Goal: Task Accomplishment & Management: Use online tool/utility

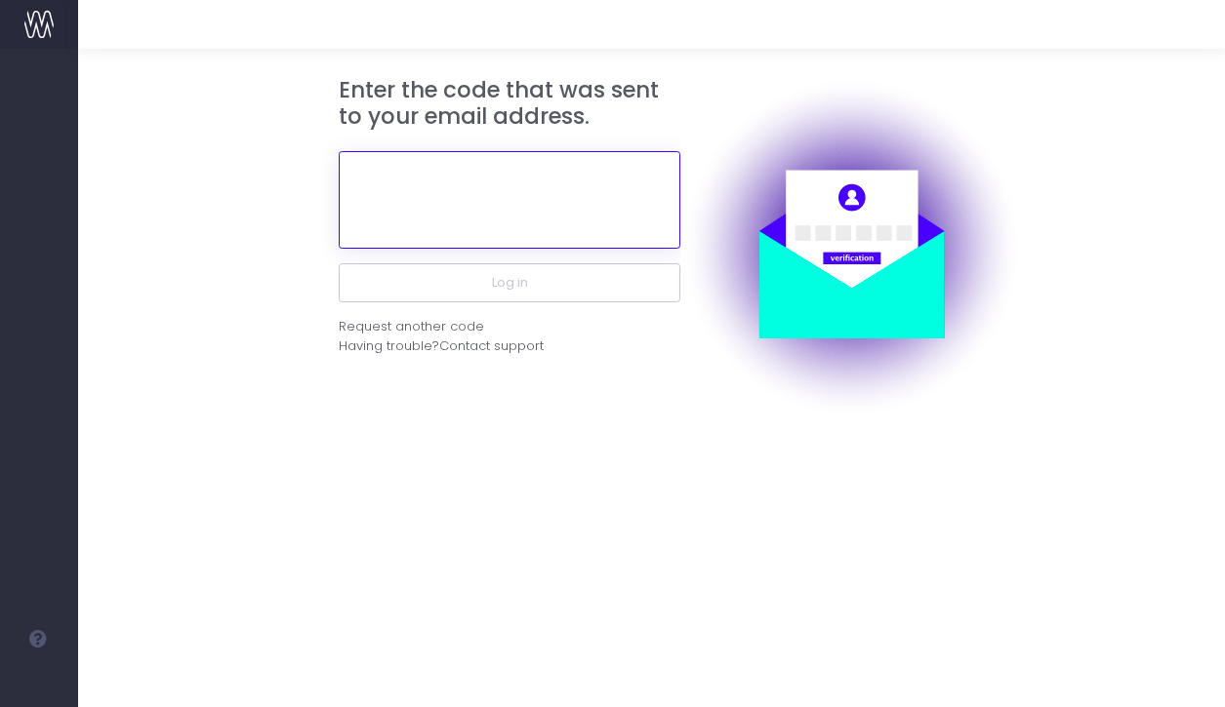
click at [496, 209] on input "text" at bounding box center [510, 200] width 342 height 98
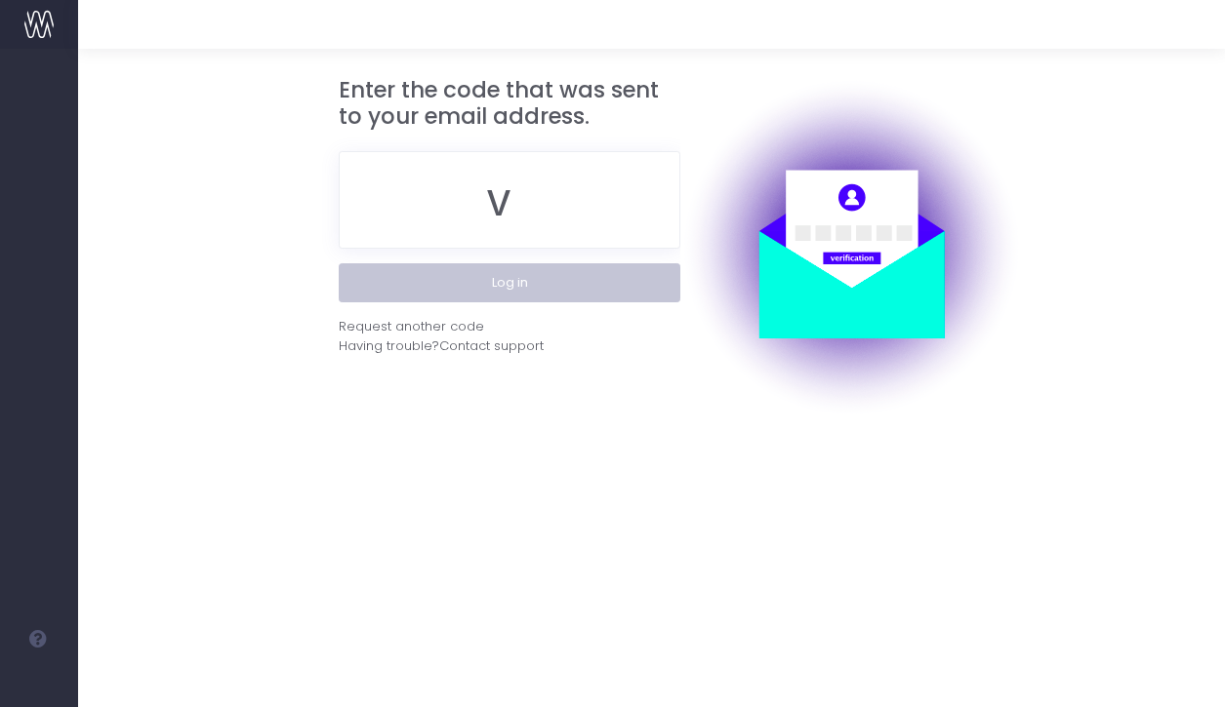
click at [507, 302] on button "Log in" at bounding box center [510, 282] width 342 height 39
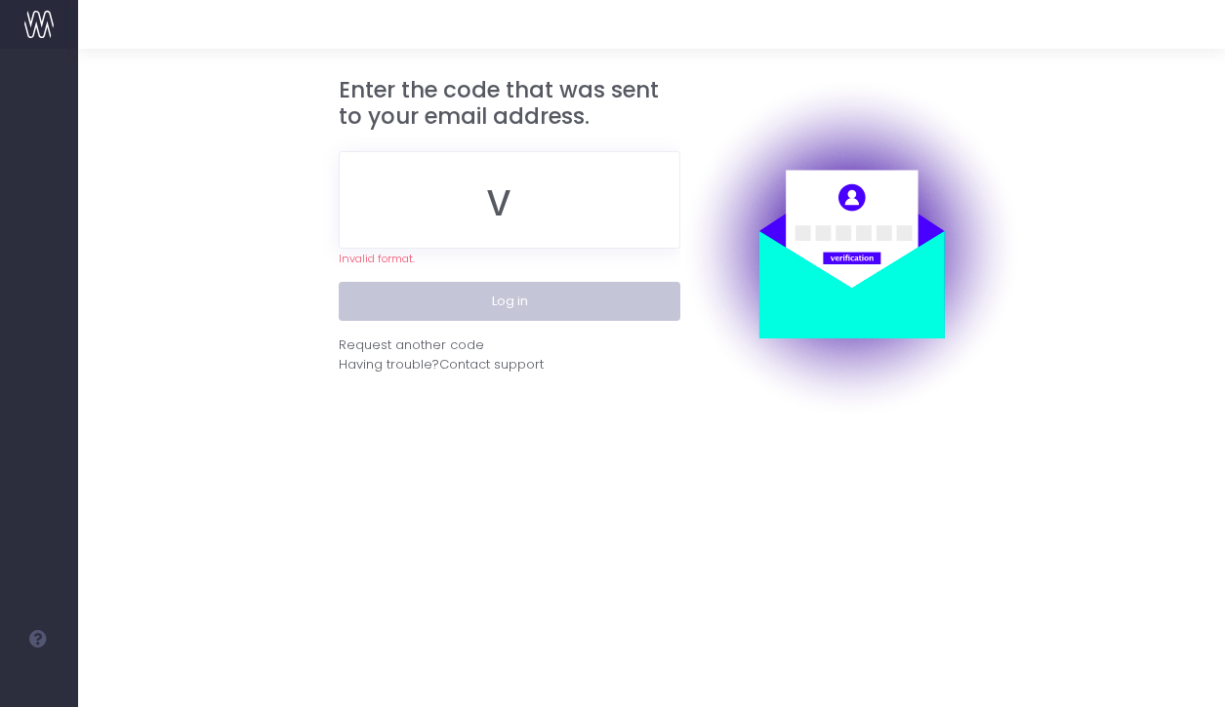
drag, startPoint x: 507, startPoint y: 302, endPoint x: 510, endPoint y: 178, distance: 124.0
click at [470, 299] on button "Log in" at bounding box center [510, 301] width 342 height 39
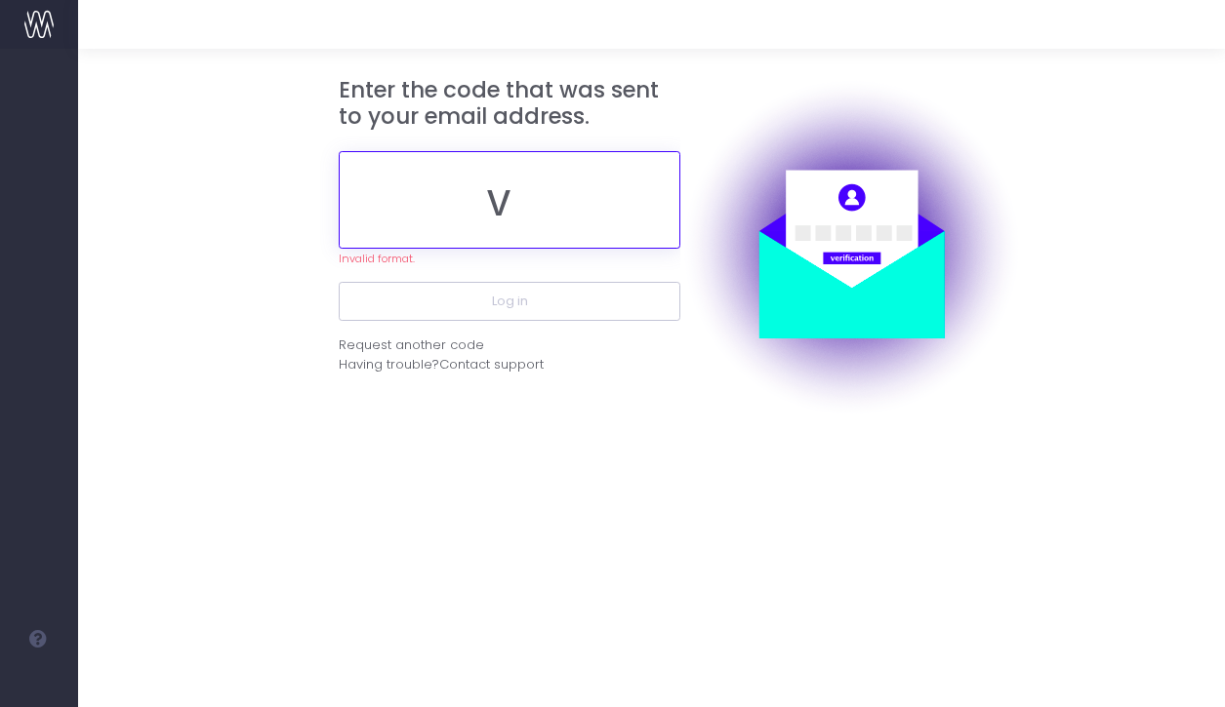
click at [508, 177] on input "v" at bounding box center [510, 200] width 342 height 98
paste input "558517"
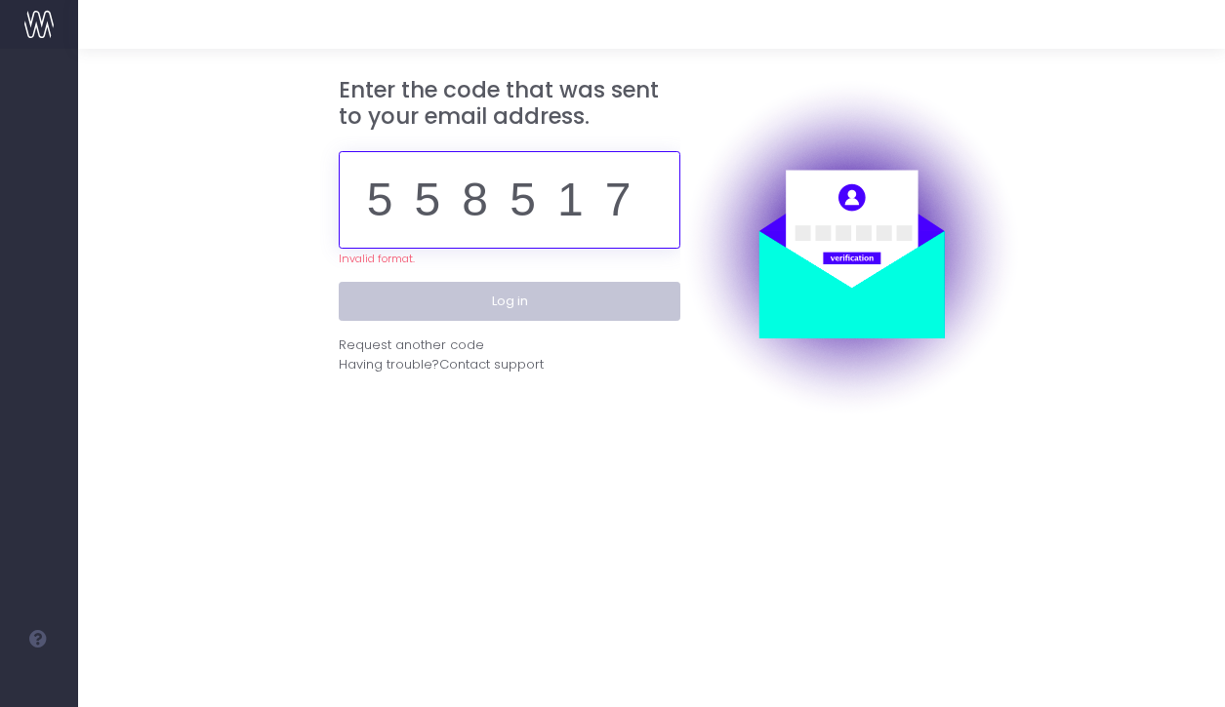
type input "558517"
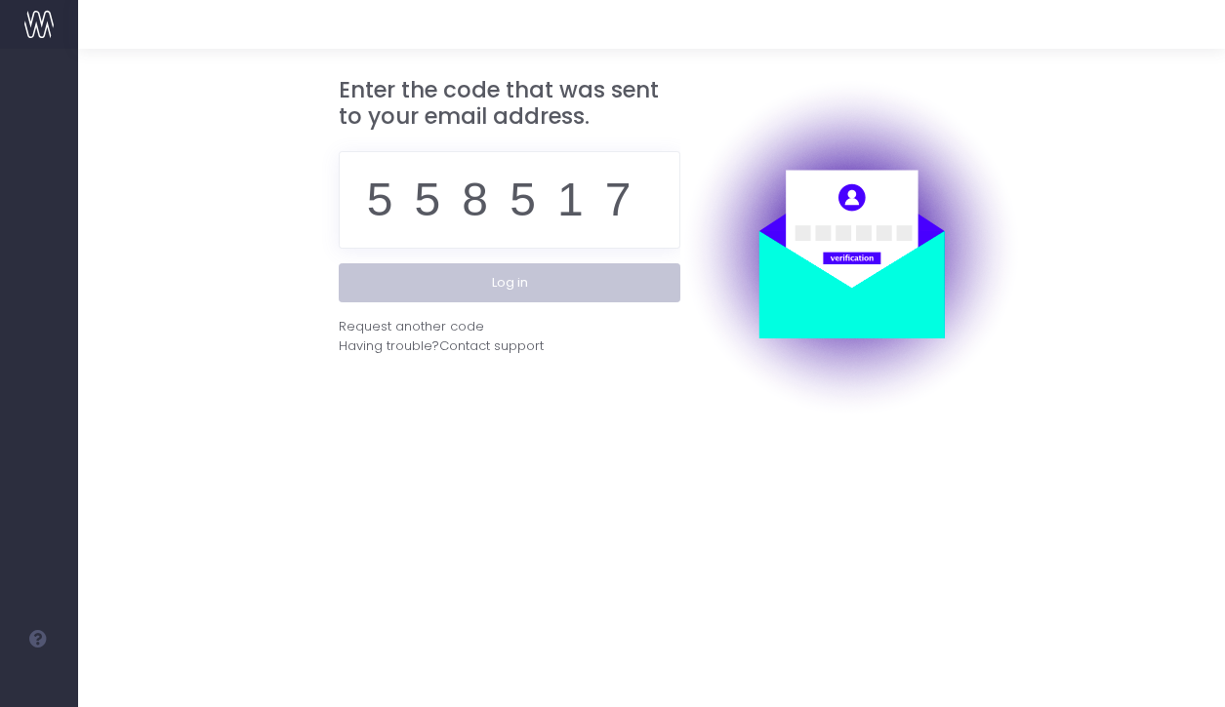
click at [516, 296] on button "Log in" at bounding box center [510, 282] width 342 height 39
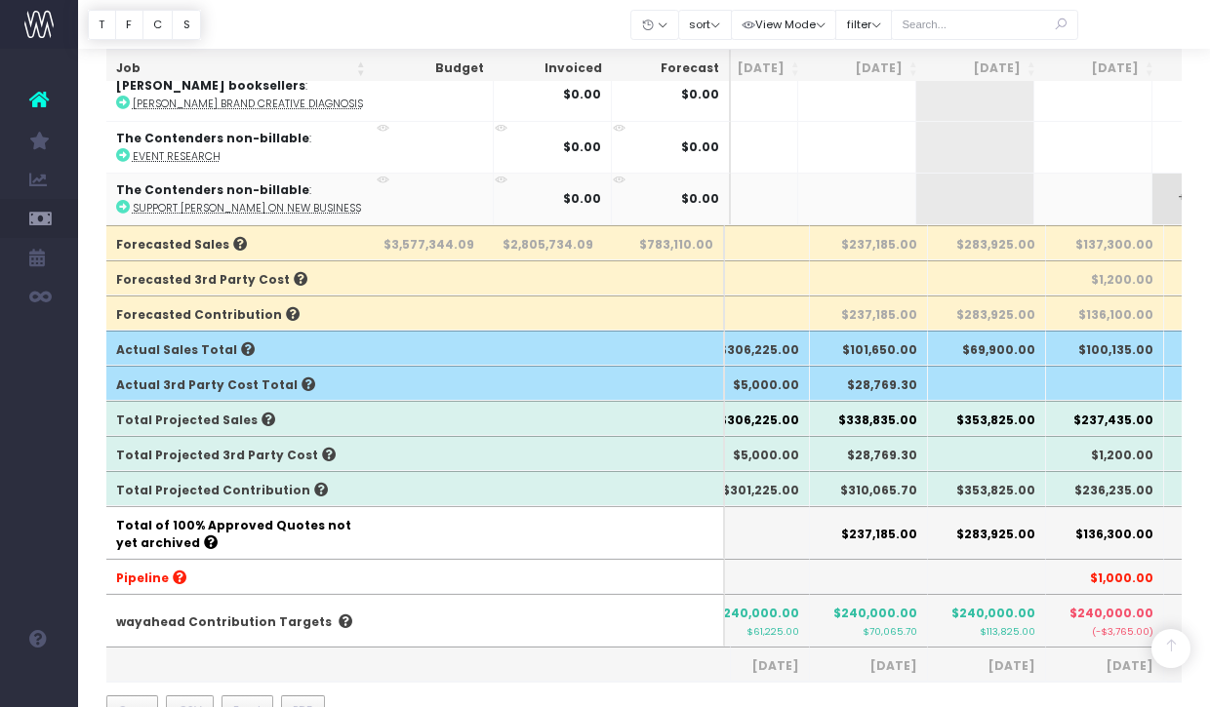
scroll to position [0, 148]
